Goal: Task Accomplishment & Management: Use online tool/utility

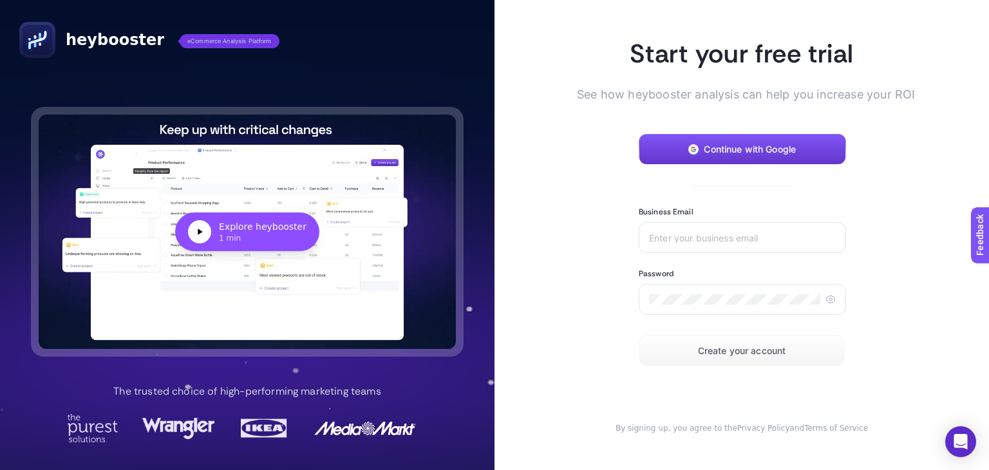
click at [728, 163] on button "Continue with Google" at bounding box center [742, 149] width 207 height 31
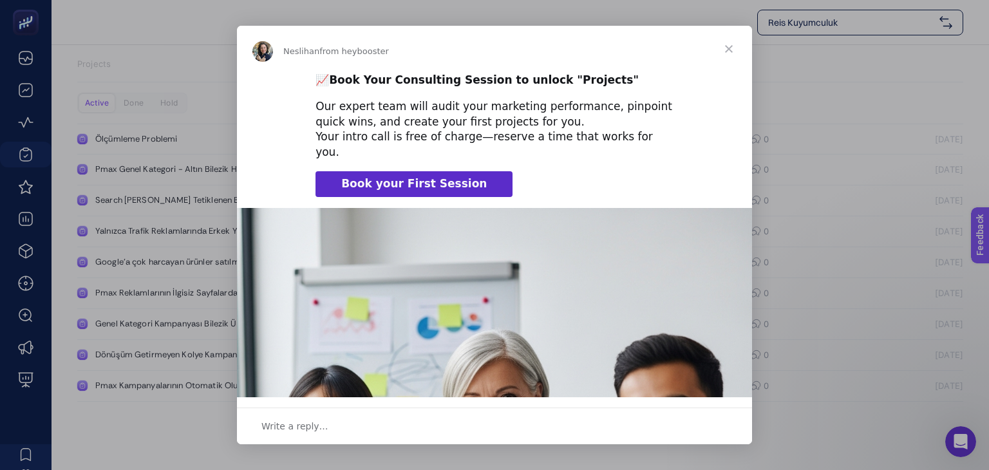
click at [734, 47] on span "Close" at bounding box center [729, 49] width 46 height 46
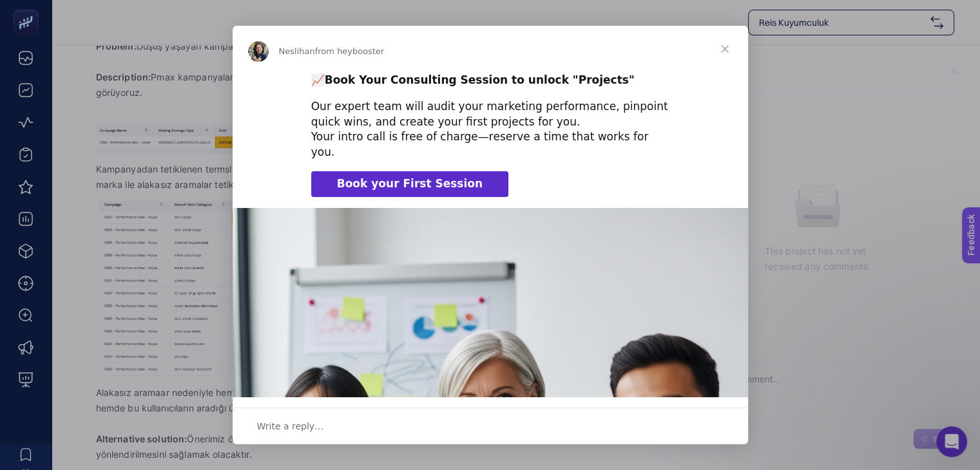
click at [728, 50] on span "Close" at bounding box center [724, 49] width 46 height 46
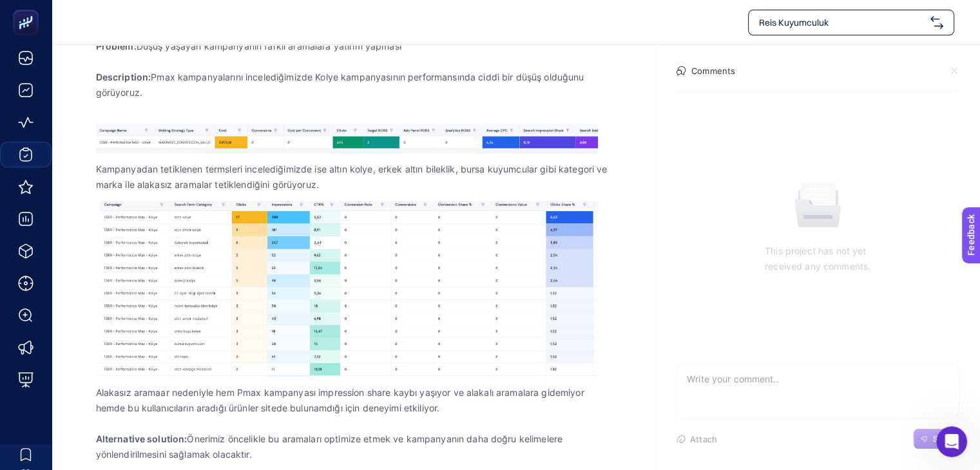
scroll to position [207, 0]
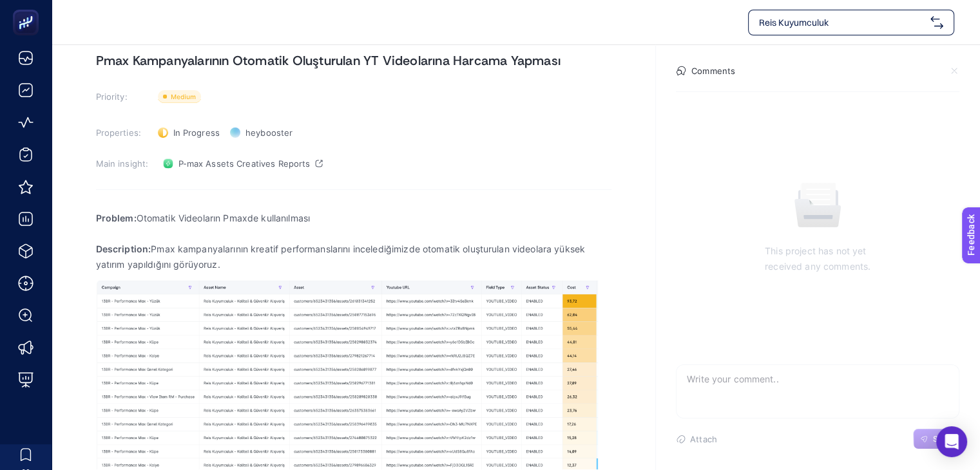
scroll to position [144, 0]
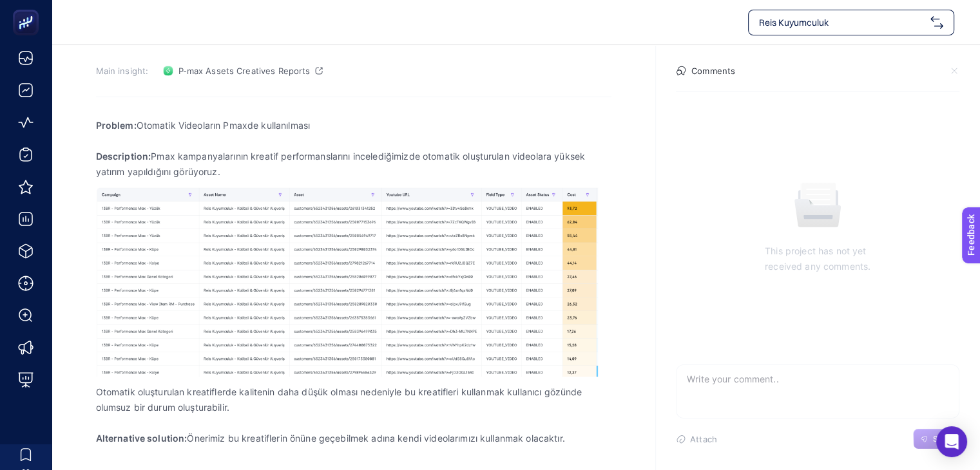
click at [667, 173] on section "This project has not yet received any comments." at bounding box center [817, 227] width 304 height 273
click at [666, 189] on section "This project has not yet received any comments." at bounding box center [817, 227] width 304 height 273
